Goal: Navigation & Orientation: Find specific page/section

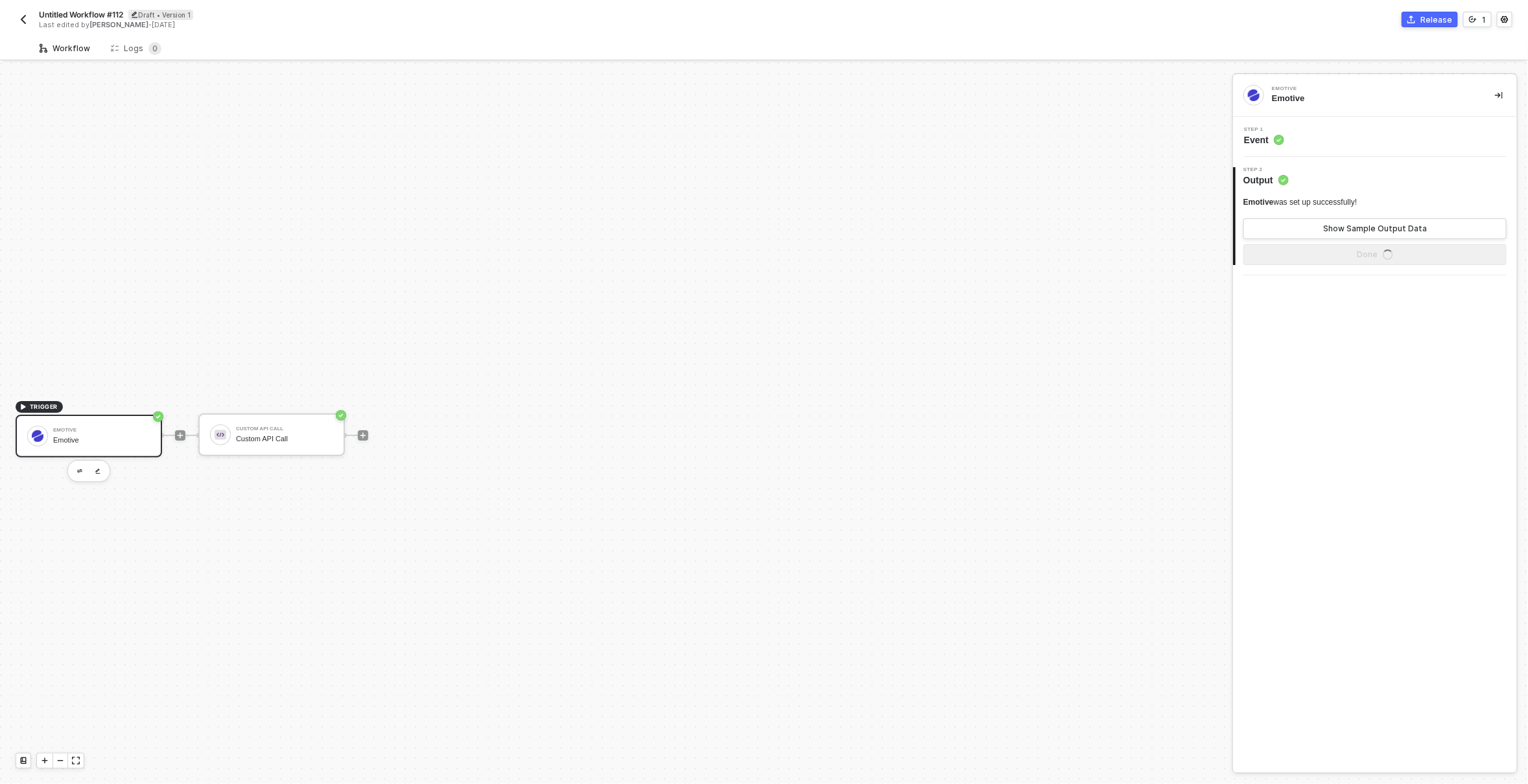
scroll to position [24, 0]
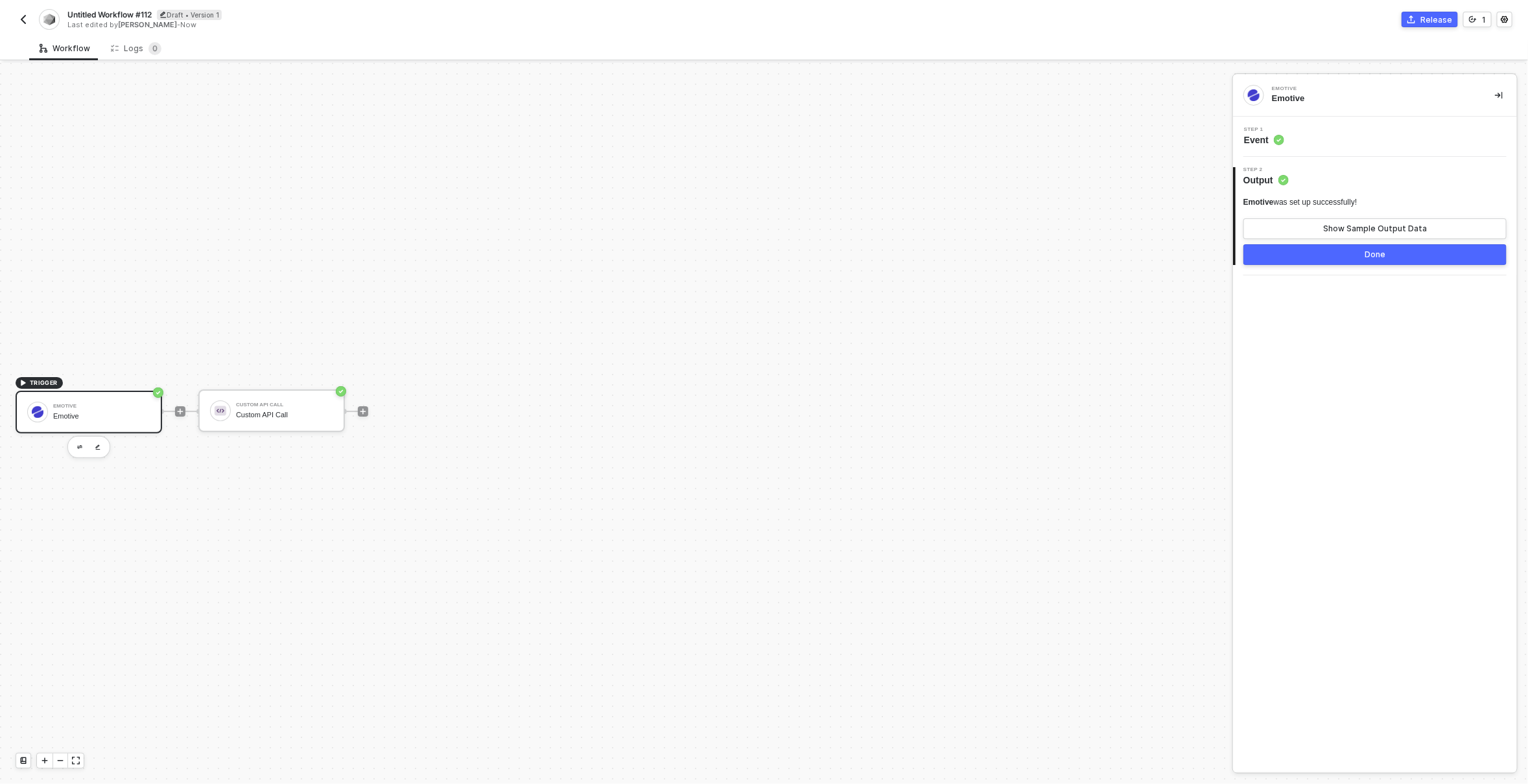
click at [24, 18] on img "button" at bounding box center [23, 19] width 10 height 10
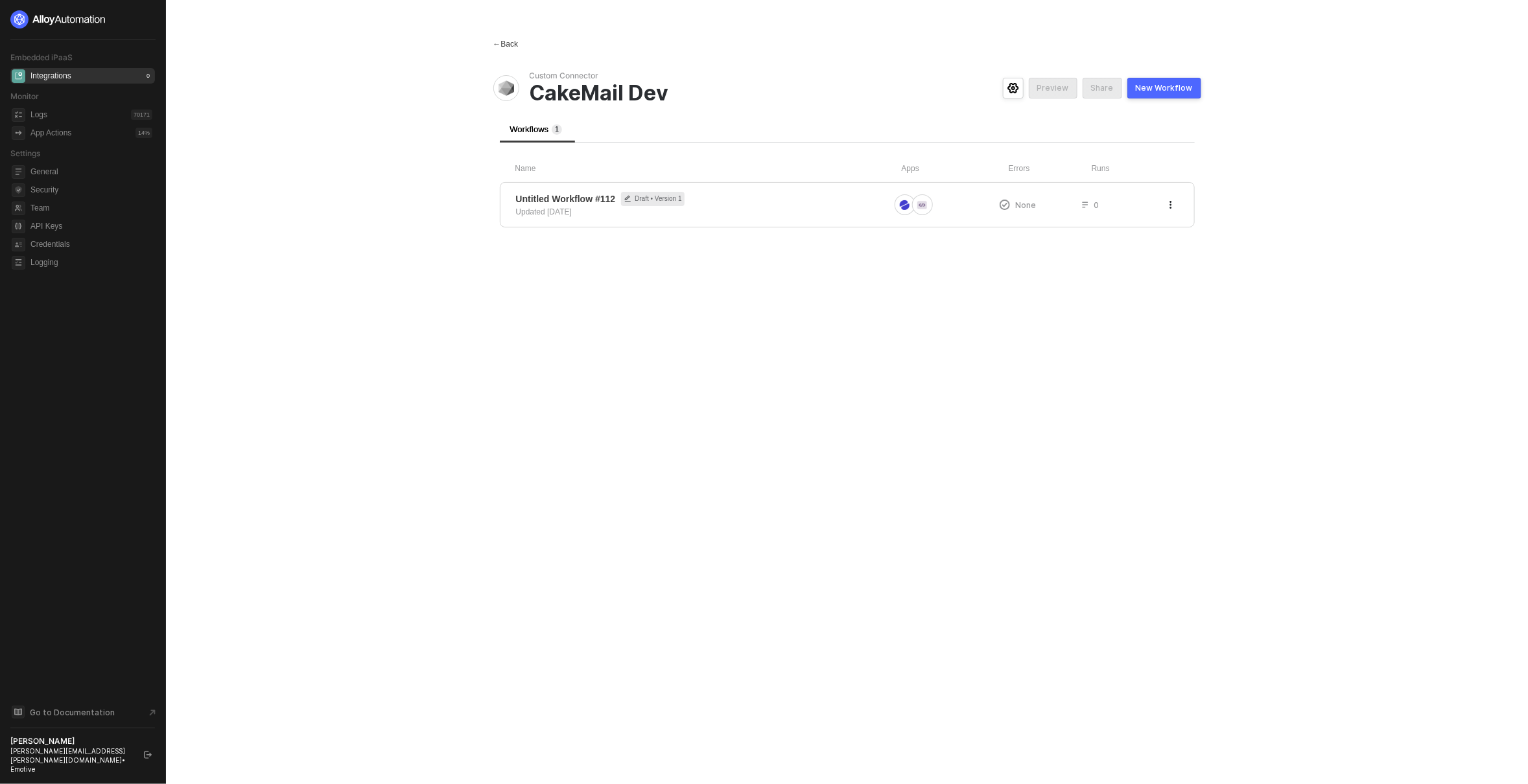
click at [502, 45] on div "← Back" at bounding box center [506, 44] width 25 height 11
